Goal: Information Seeking & Learning: Find specific fact

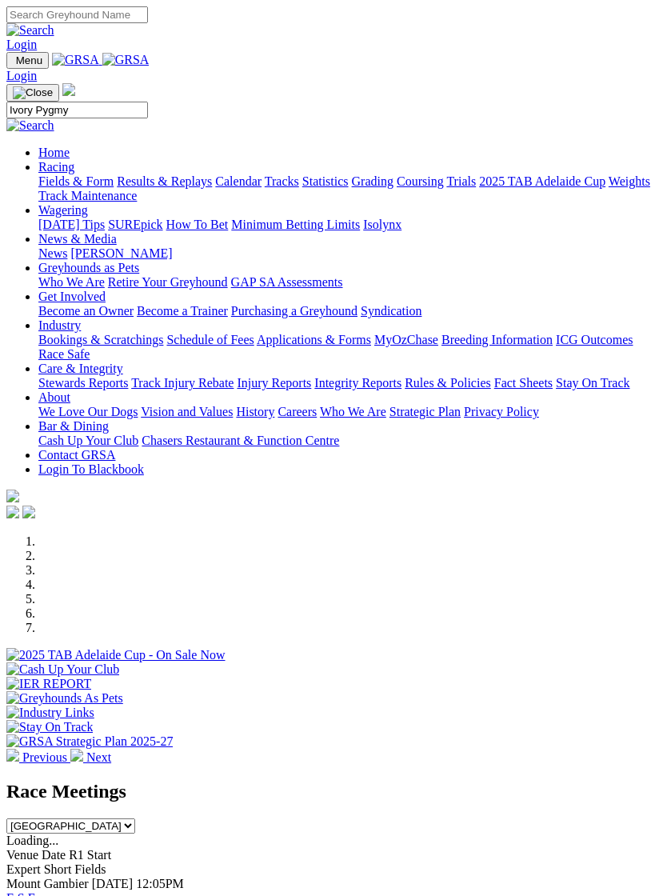
type input "Ivory Pygmy"
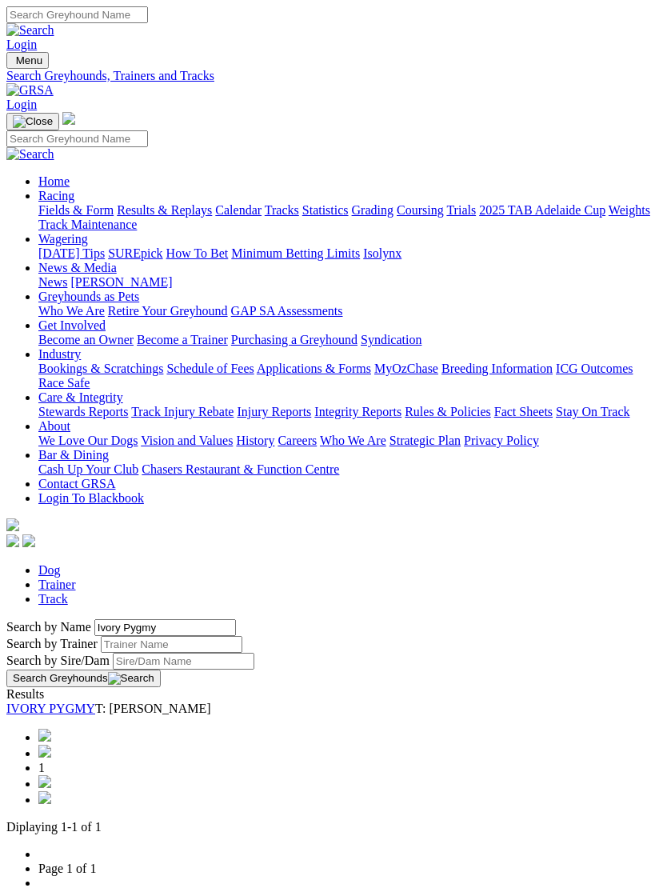
click at [95, 701] on link "IVORY PYGMY" at bounding box center [50, 708] width 89 height 14
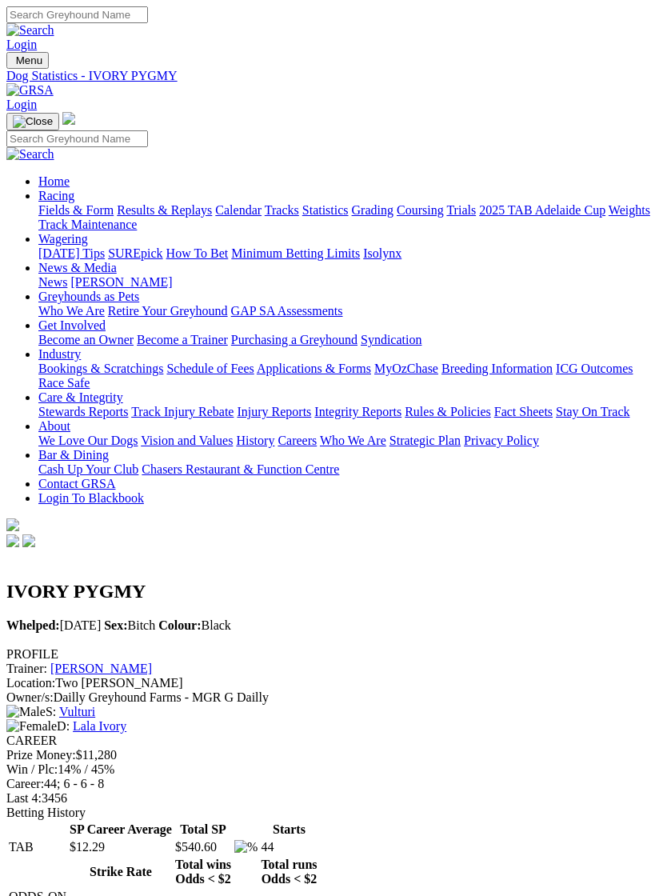
click at [13, 64] on img "Toggle navigation" at bounding box center [13, 64] width 0 height 0
click at [98, 130] on input "Search" at bounding box center [77, 138] width 142 height 17
type input "Cabao opal"
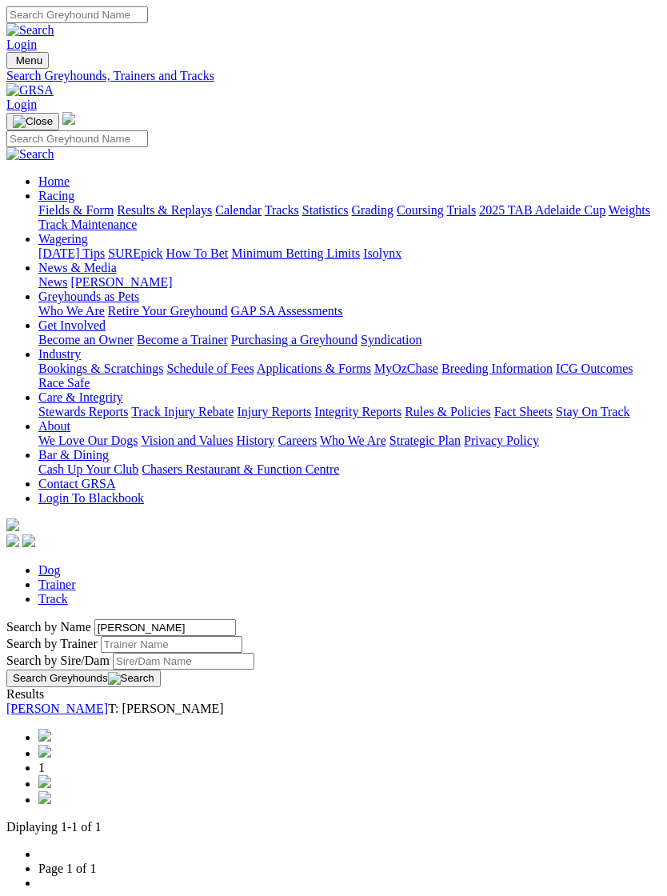
click at [108, 701] on link "CABAO OPAL" at bounding box center [57, 708] width 102 height 14
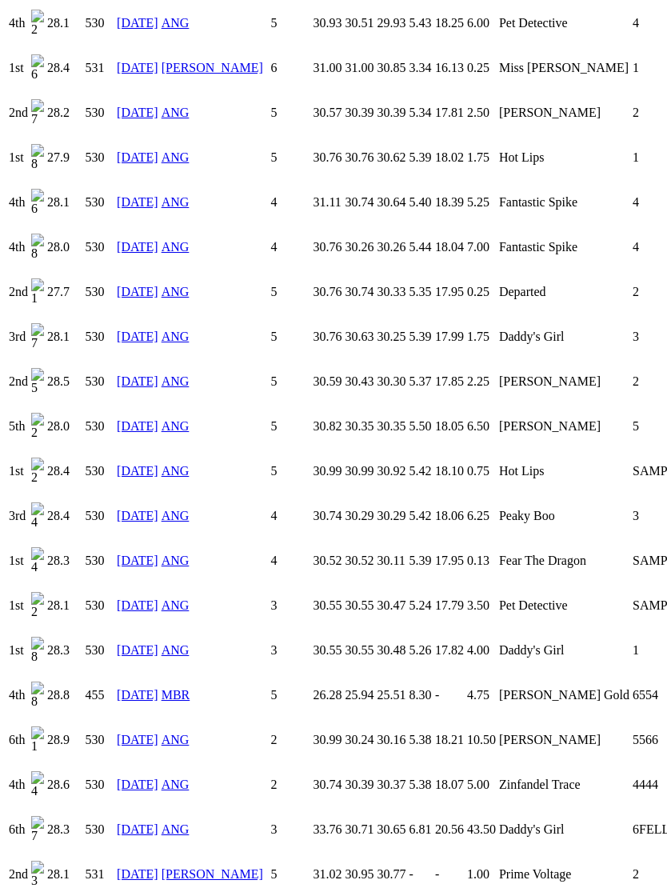
scroll to position [2356, 0]
